Goal: Register for event/course

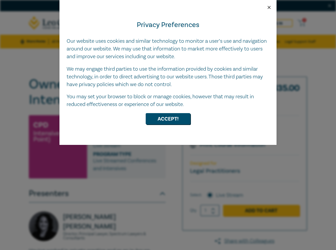
click at [268, 9] on button "Close" at bounding box center [268, 7] width 5 height 5
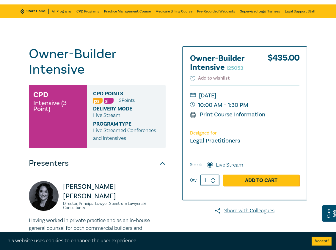
scroll to position [59, 0]
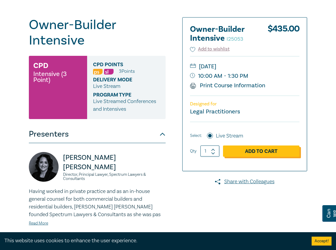
click at [256, 153] on link "Add to Cart" at bounding box center [261, 150] width 76 height 11
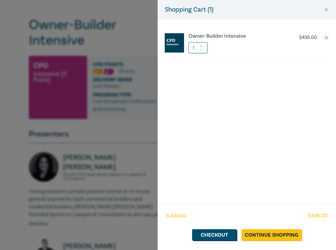
click at [246, 152] on div "Owner-Builder Intensive $ 435.00 1" at bounding box center [246, 111] width 178 height 184
click at [229, 239] on link "Checkout" at bounding box center [214, 234] width 45 height 11
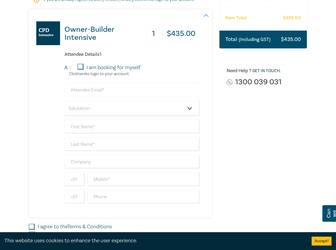
scroll to position [119, 0]
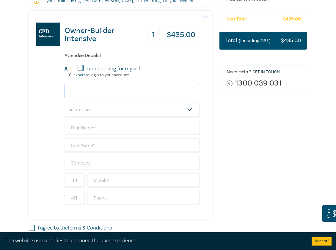
click at [116, 86] on input "email" at bounding box center [131, 91] width 135 height 14
type input "[DOMAIN_NAME][EMAIL_ADDRESS][DOMAIN_NAME]"
select select "Ms."
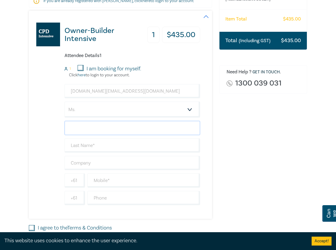
type input "Z"
type input "Zhen"
type input "[PERSON_NAME]"
type input "Vstar Lawyers"
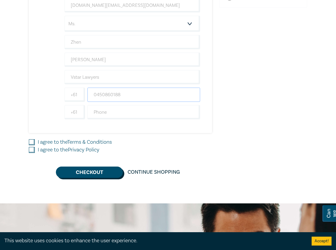
scroll to position [208, 0]
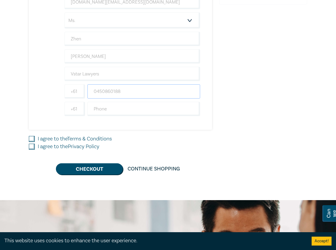
type input "0450860188"
click at [44, 138] on label "I agree to the Terms & Conditions" at bounding box center [75, 139] width 74 height 8
click at [35, 138] on input "I agree to the Terms & Conditions" at bounding box center [32, 139] width 6 height 6
checkbox input "true"
click at [44, 146] on label "I agree to the Privacy Policy" at bounding box center [68, 147] width 61 height 8
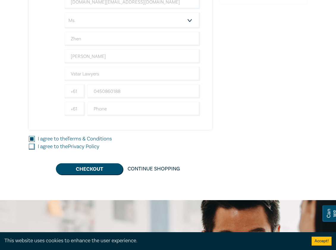
click at [35, 146] on input "I agree to the Privacy Policy" at bounding box center [32, 147] width 6 height 6
checkbox input "true"
click at [185, 103] on input "text" at bounding box center [143, 109] width 113 height 14
click at [235, 97] on div "Order Owner-Builder Intensive (Attendance: Live Stream ) $ 435.00 Item Total $ …" at bounding box center [262, 20] width 95 height 308
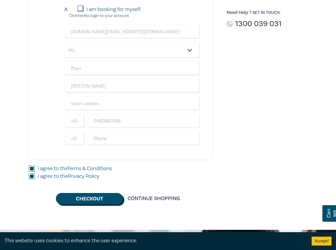
click at [103, 198] on button "Checkout" at bounding box center [89, 198] width 67 height 11
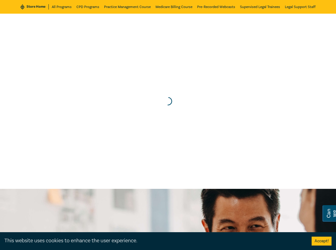
scroll to position [0, 0]
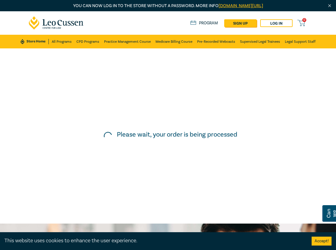
click at [246, 124] on div "Please wait, your order is being processed" at bounding box center [167, 135] width 341 height 181
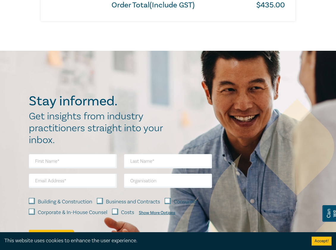
scroll to position [386, 0]
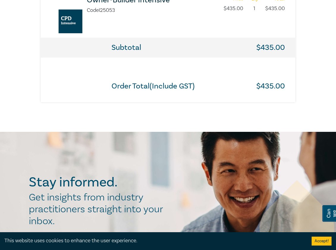
click at [213, 58] on div "Order Total(Include GST) $ 435.00" at bounding box center [168, 80] width 254 height 45
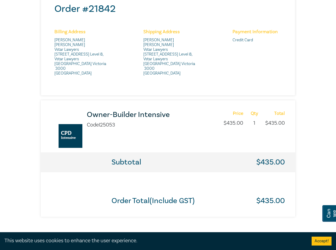
scroll to position [267, 0]
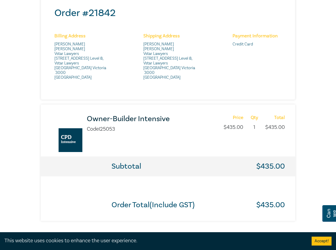
click at [299, 81] on div "Thank you for your order Thank you for your purchase - your order confirmation/…" at bounding box center [167, 16] width 285 height 410
